Goal: Task Accomplishment & Management: Complete application form

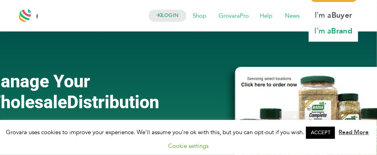
click at [340, 30] on b "Brand" at bounding box center [342, 31] width 21 height 10
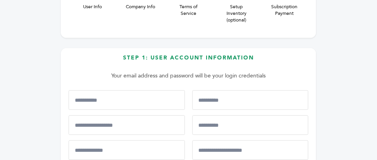
scroll to position [141, 0]
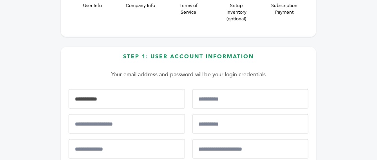
click at [143, 98] on input "First Name*" at bounding box center [127, 99] width 116 height 20
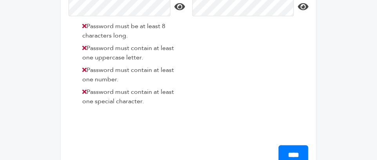
scroll to position [329, 0]
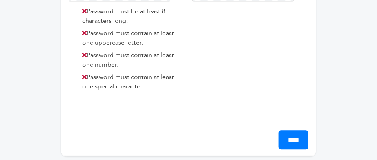
click at [74, 131] on div at bounding box center [128, 120] width 119 height 40
